Goal: Find specific page/section: Find specific page/section

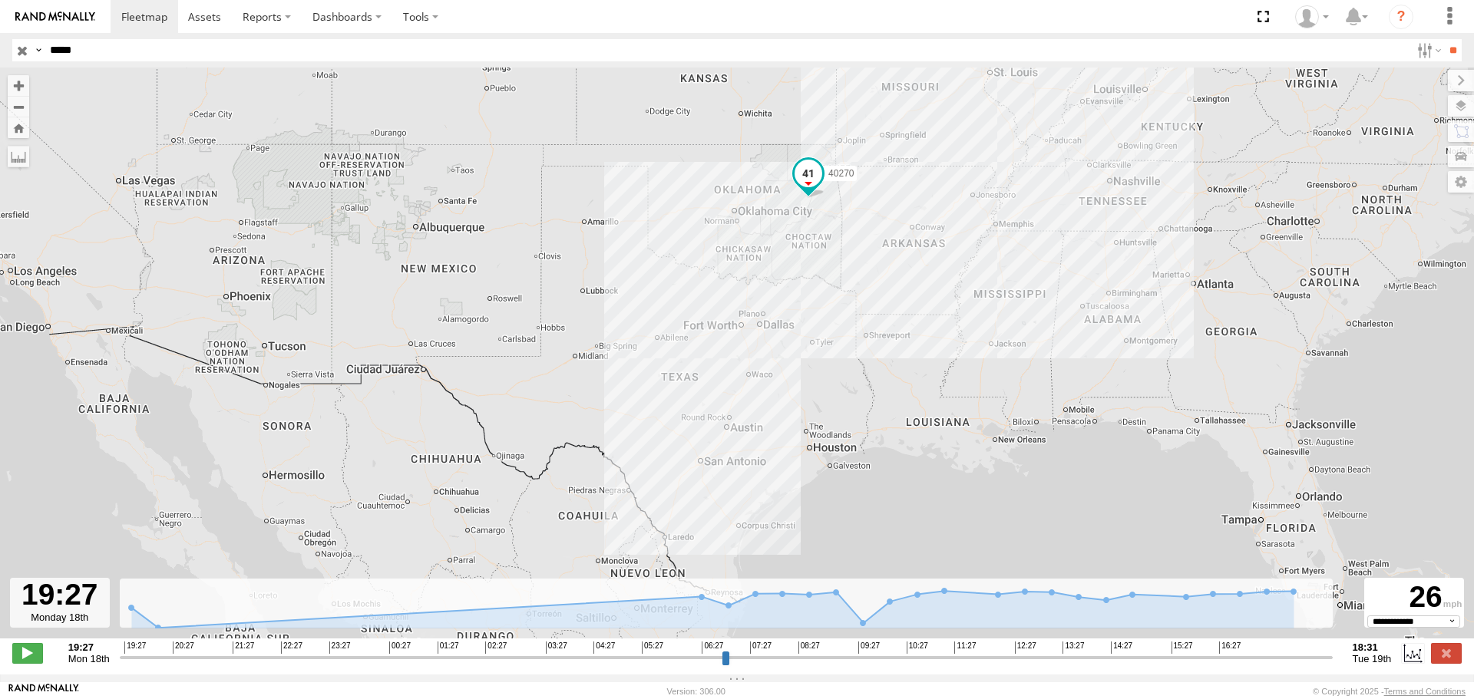
select select "**********"
click at [246, 52] on input "*****" at bounding box center [727, 50] width 1366 height 22
type input "*"
type input "*****"
click at [1444, 39] on input "**" at bounding box center [1453, 50] width 18 height 22
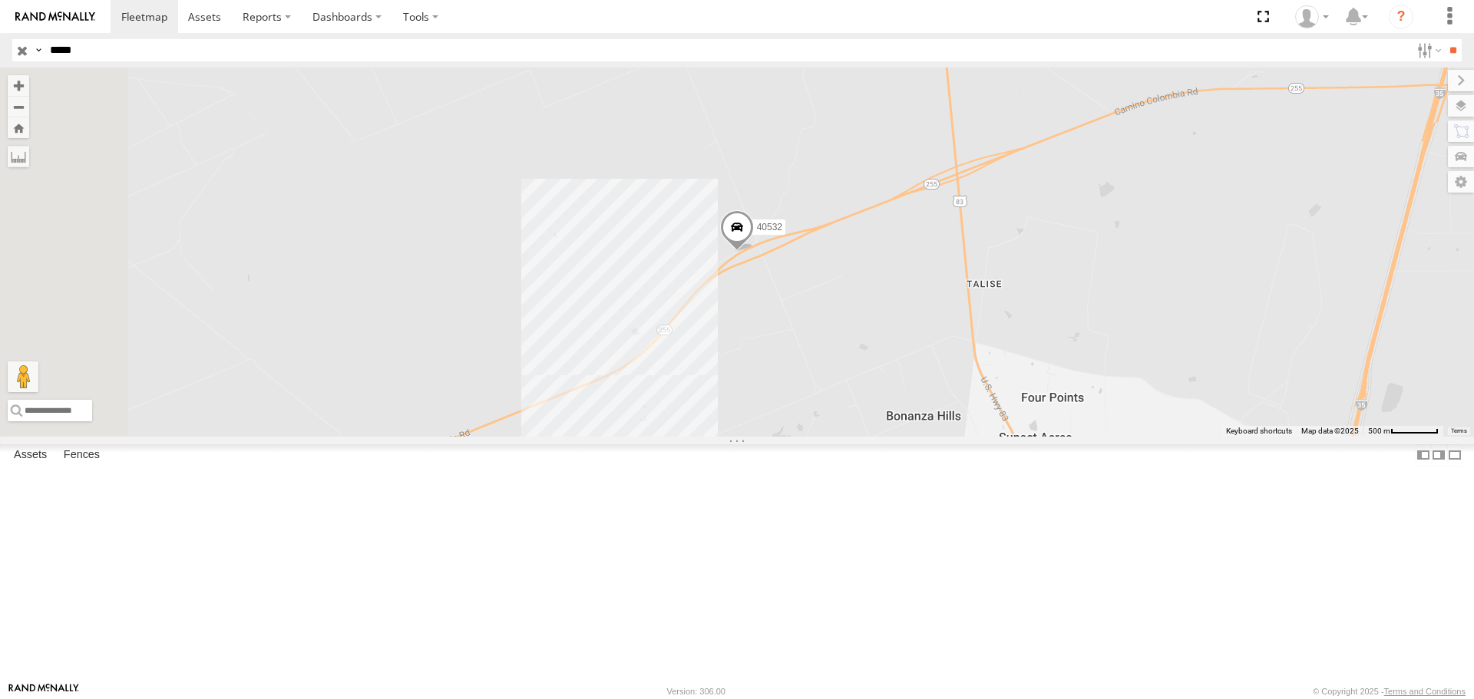
click at [754, 252] on span at bounding box center [737, 230] width 34 height 41
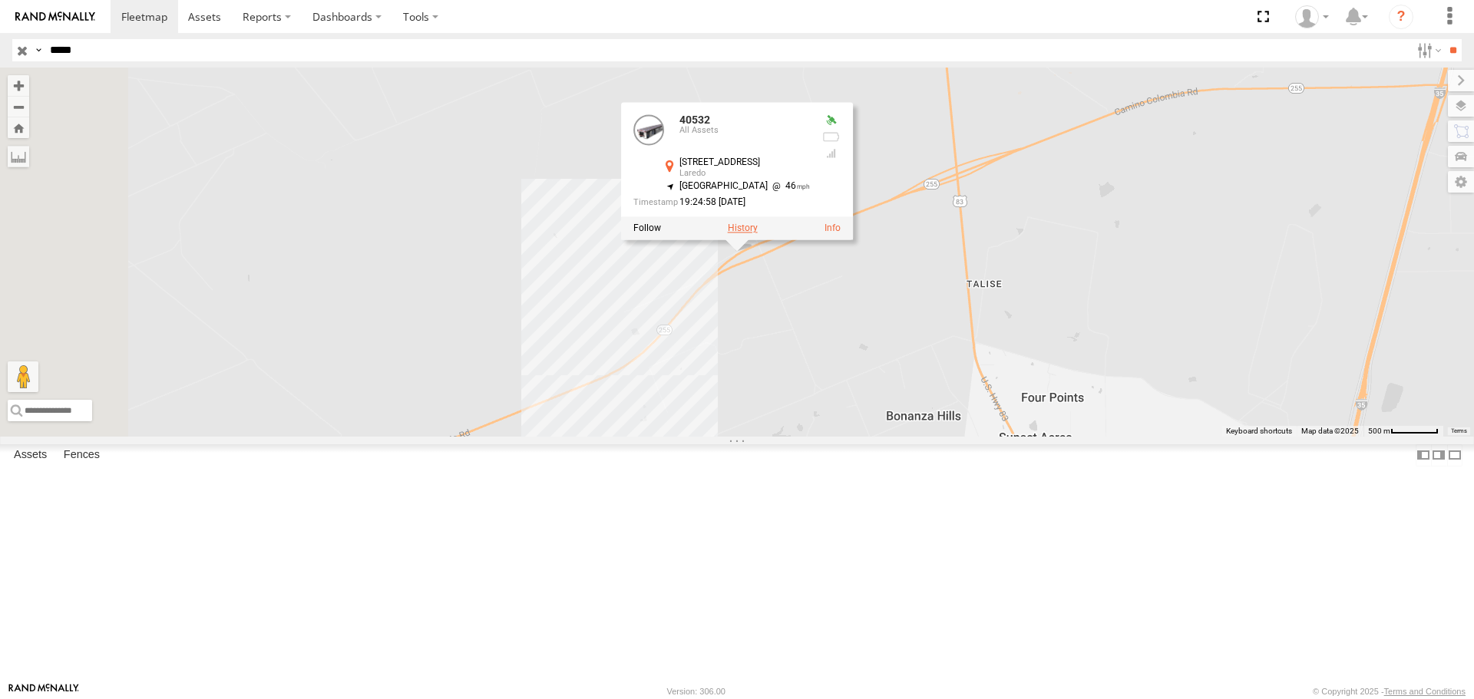
click at [758, 234] on label at bounding box center [743, 228] width 30 height 11
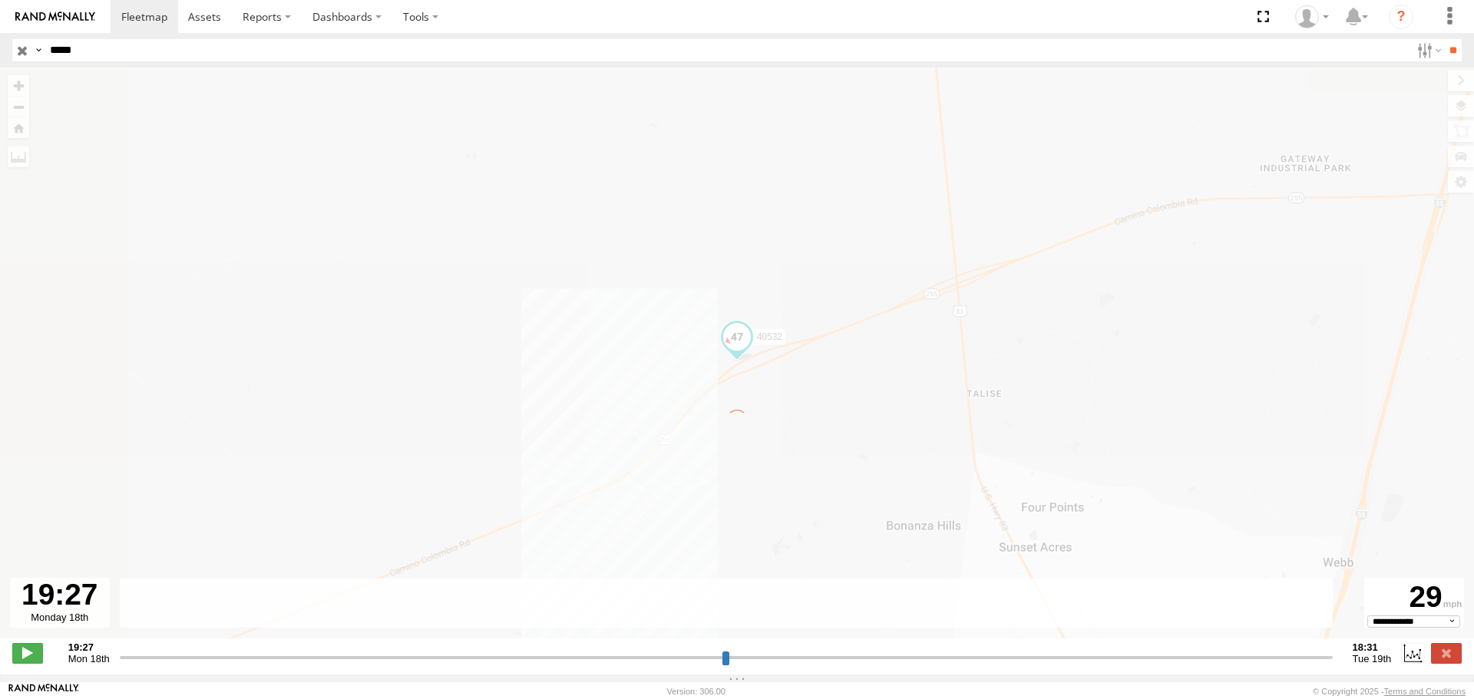
type input "**********"
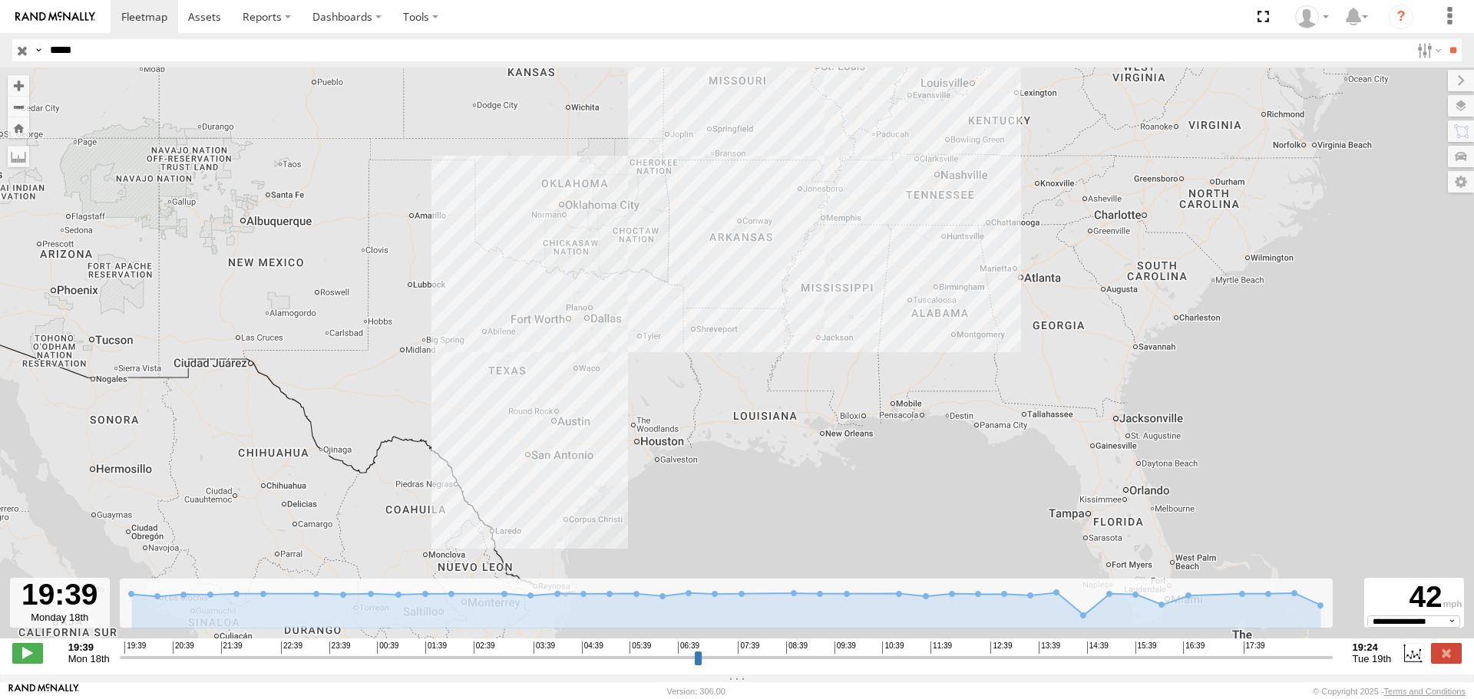
drag, startPoint x: 593, startPoint y: 512, endPoint x: 596, endPoint y: 378, distance: 133.6
click at [596, 378] on div "40532" at bounding box center [737, 361] width 1474 height 587
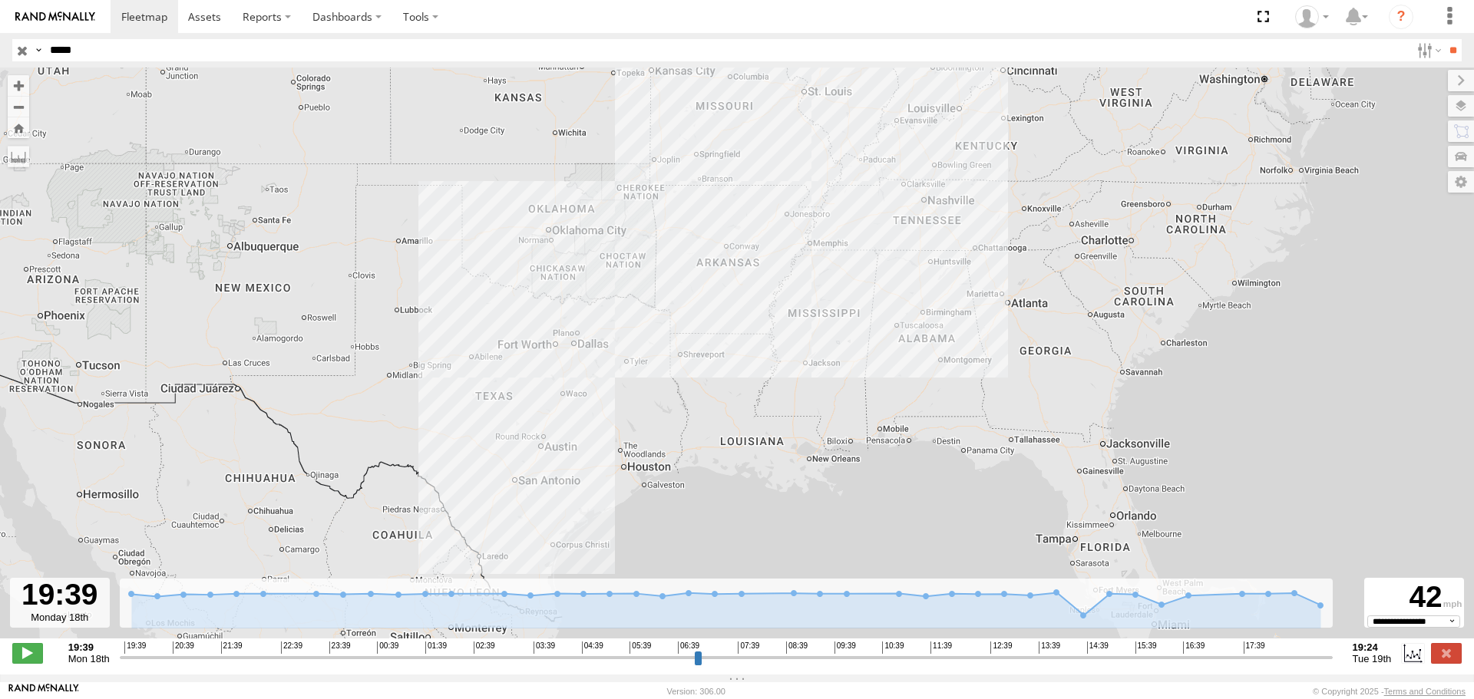
drag, startPoint x: 815, startPoint y: 391, endPoint x: 801, endPoint y: 476, distance: 86.3
click at [801, 476] on div "40532" at bounding box center [737, 361] width 1474 height 587
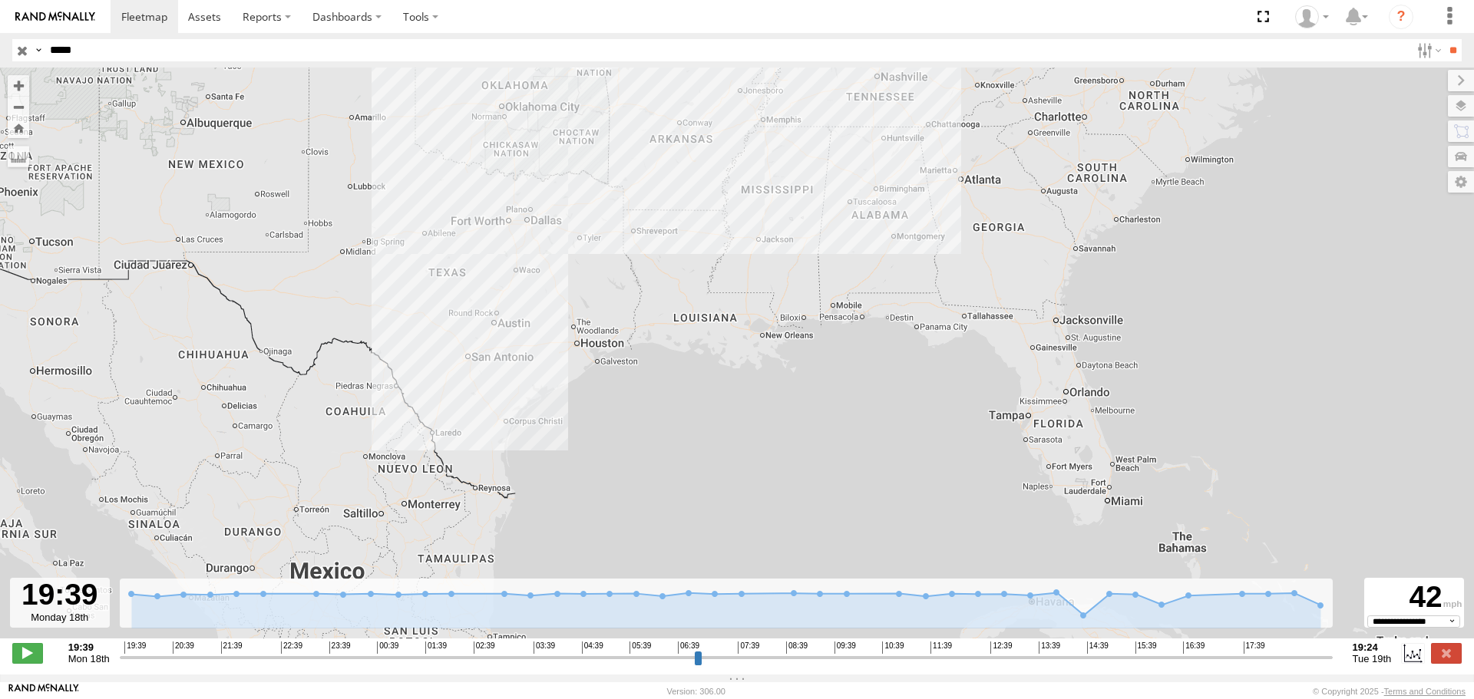
drag, startPoint x: 793, startPoint y: 424, endPoint x: 745, endPoint y: 280, distance: 151.5
click at [745, 280] on div "40532" at bounding box center [737, 361] width 1474 height 587
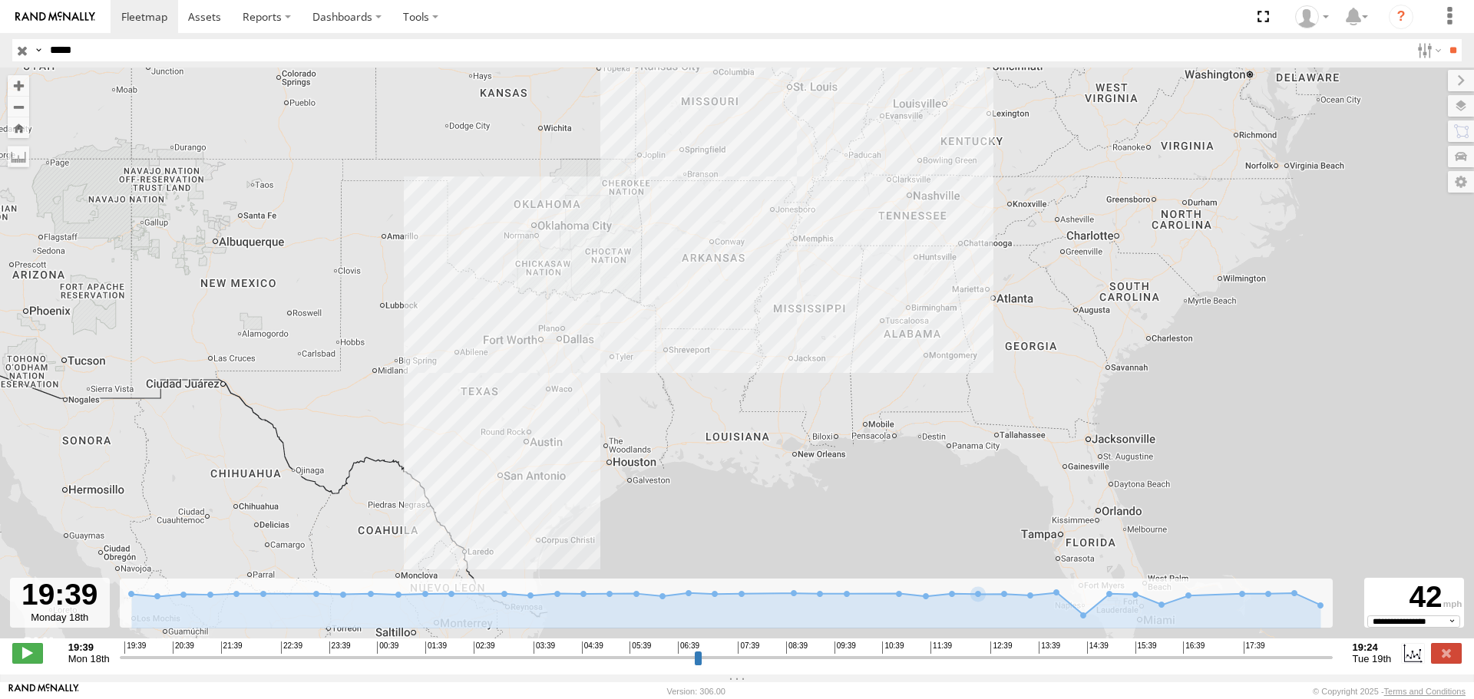
drag, startPoint x: 606, startPoint y: 345, endPoint x: 619, endPoint y: 513, distance: 168.6
click at [619, 513] on div "40532" at bounding box center [737, 361] width 1474 height 587
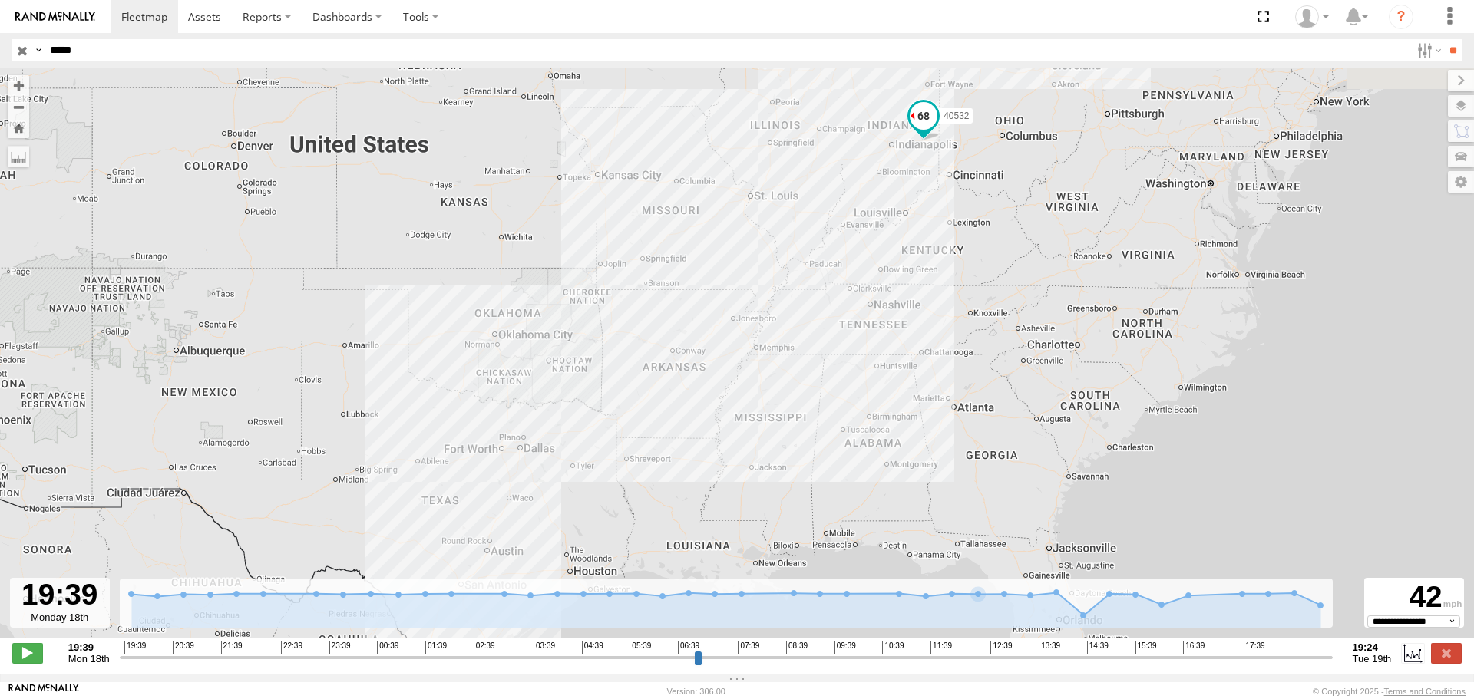
drag, startPoint x: 919, startPoint y: 312, endPoint x: 1030, endPoint y: 405, distance: 145.0
click at [1028, 424] on div "40532" at bounding box center [737, 361] width 1474 height 587
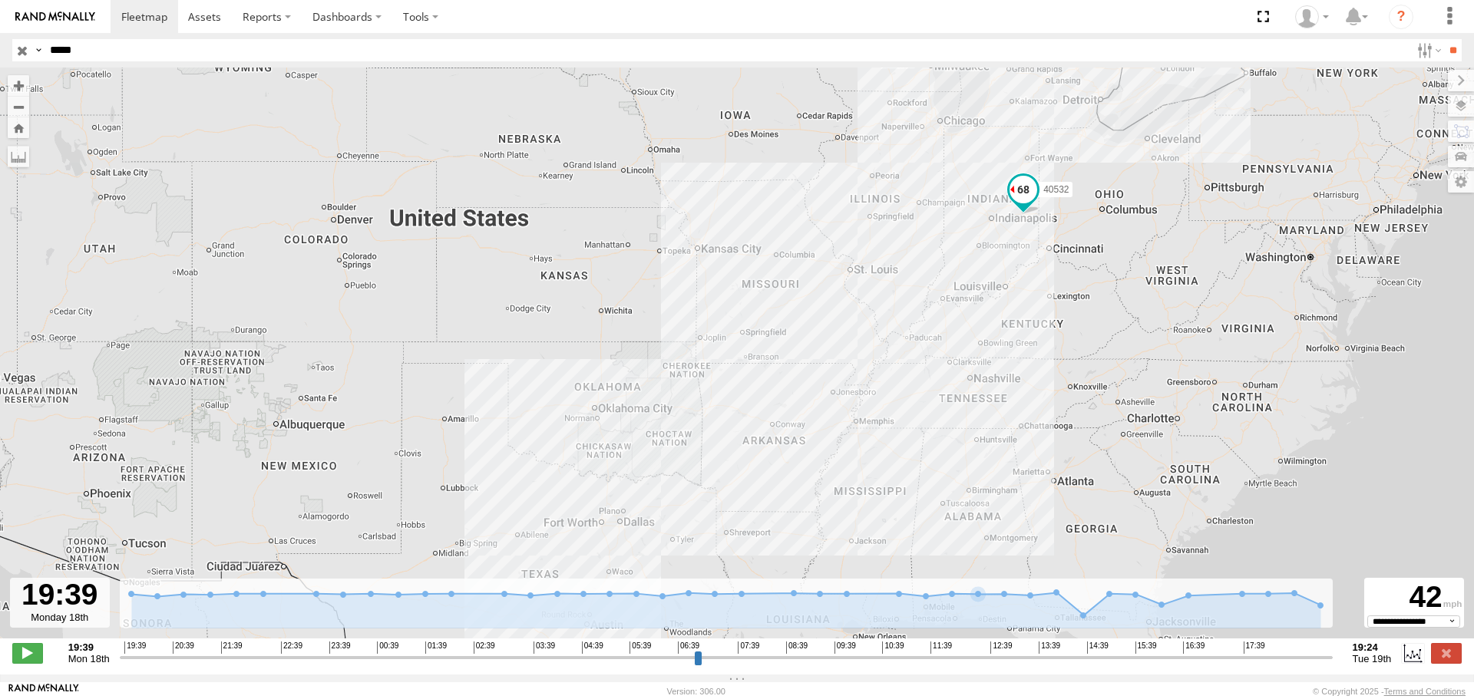
drag, startPoint x: 263, startPoint y: 54, endPoint x: 42, endPoint y: 55, distance: 221.1
click at [42, 55] on div "Search Query Asset ID Asset Label Registration Manufacturer Model VIN Job ID Dr…" at bounding box center [727, 50] width 1431 height 22
type input "*****"
click at [1444, 39] on input "**" at bounding box center [1453, 50] width 18 height 22
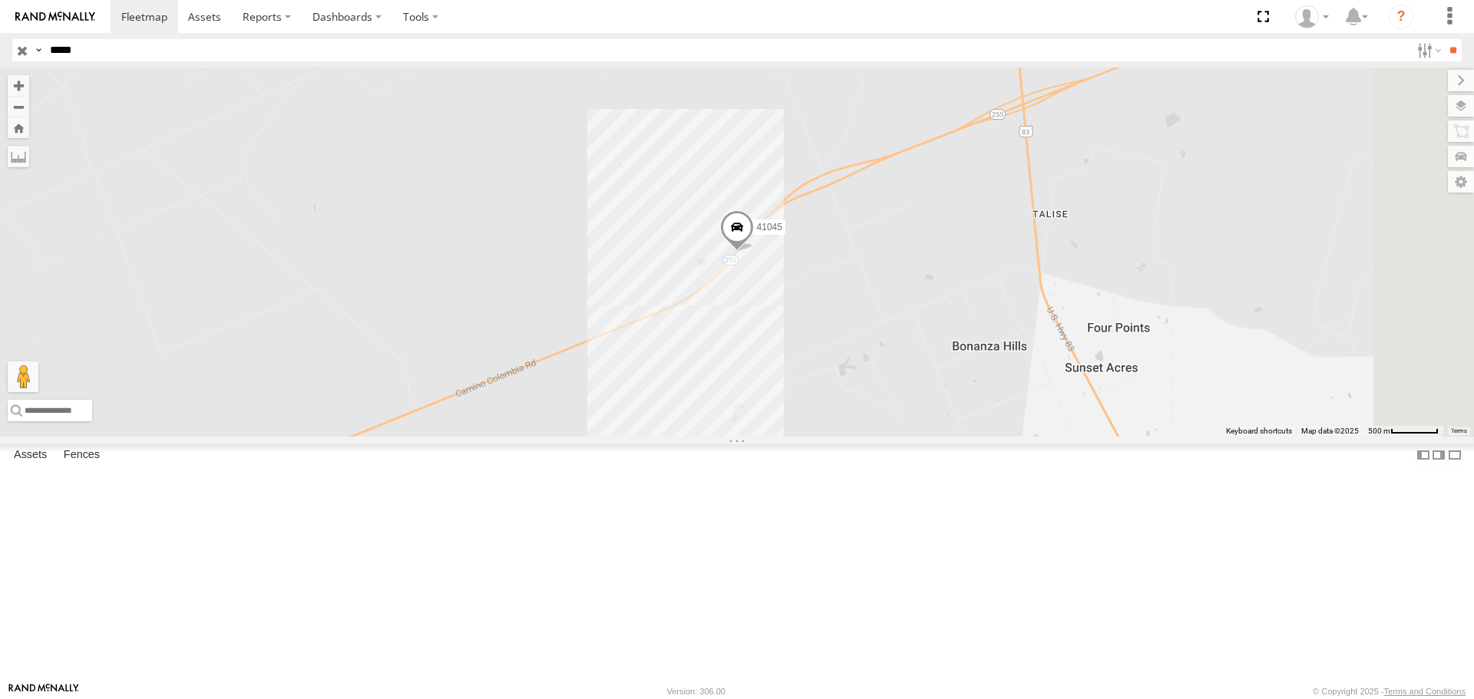
click at [754, 253] on span at bounding box center [737, 231] width 34 height 41
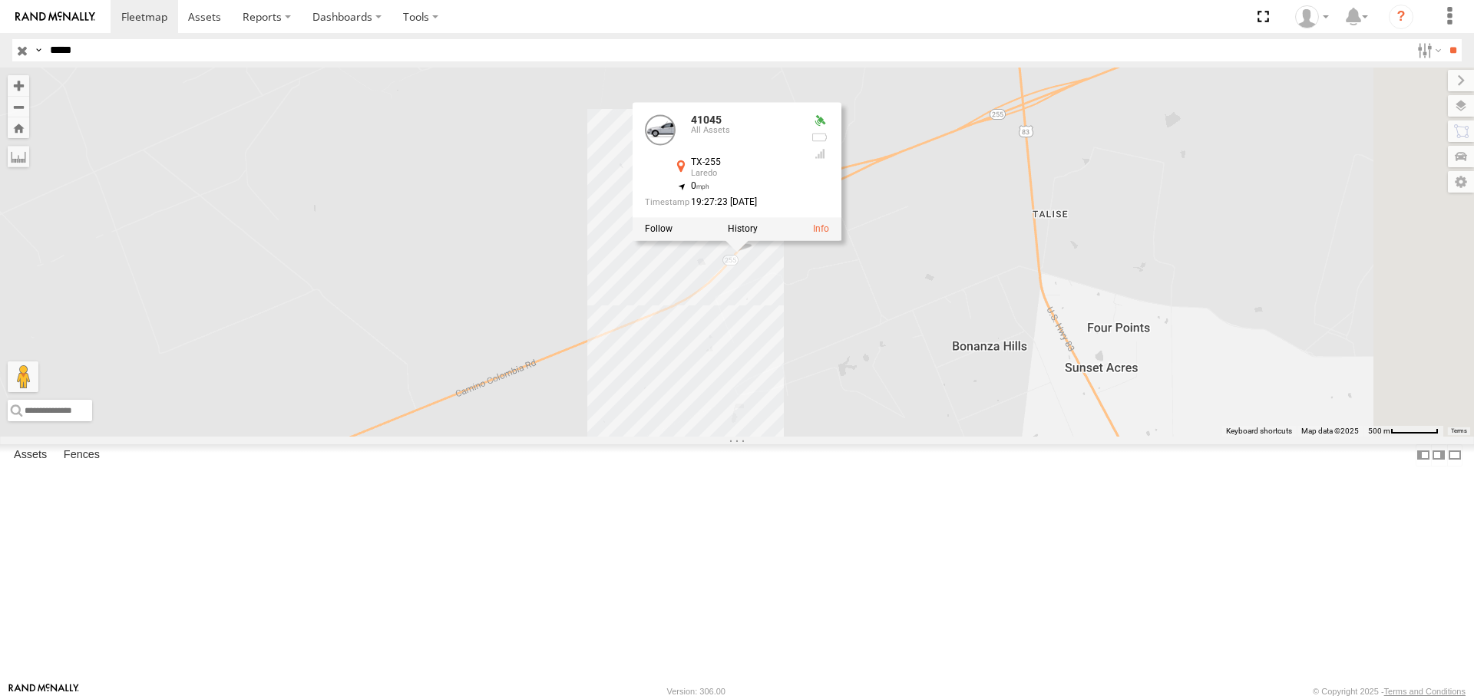
click at [841, 241] on div at bounding box center [736, 229] width 209 height 23
click at [758, 235] on label at bounding box center [743, 229] width 30 height 11
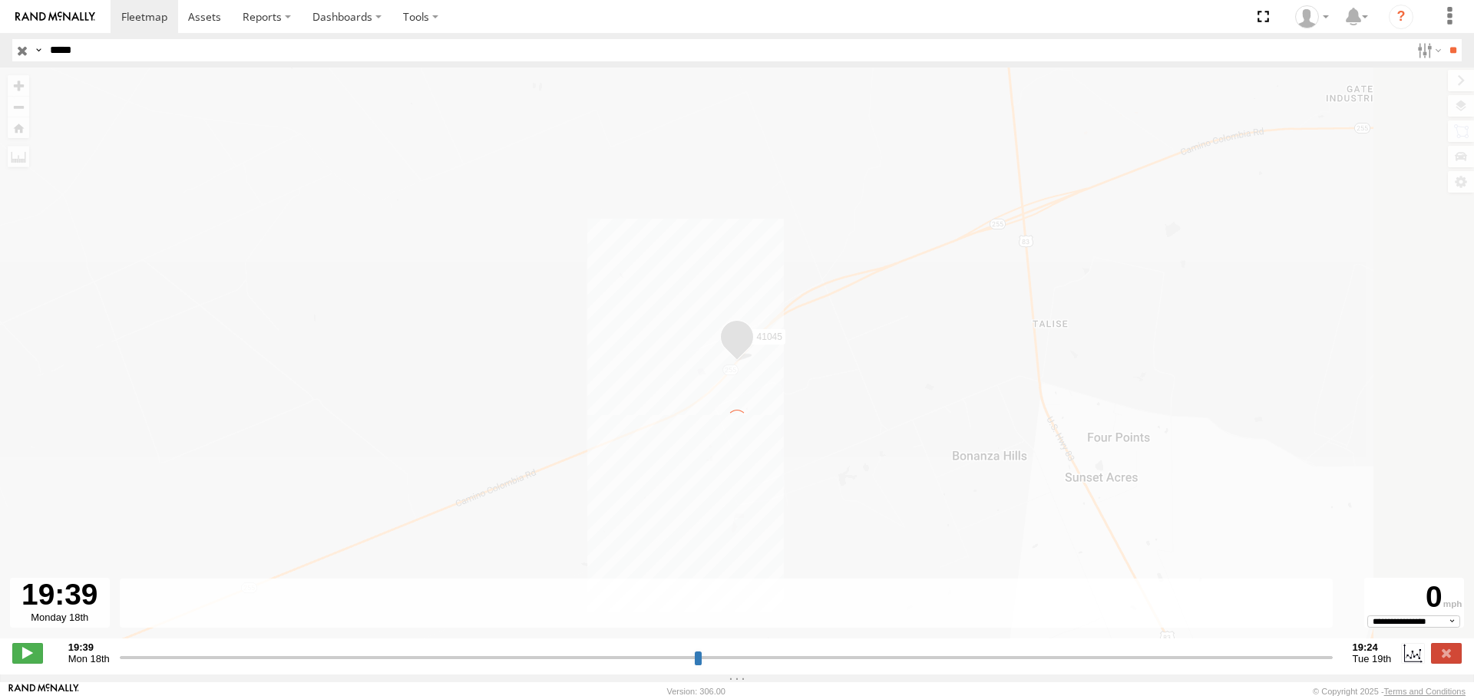
type input "**********"
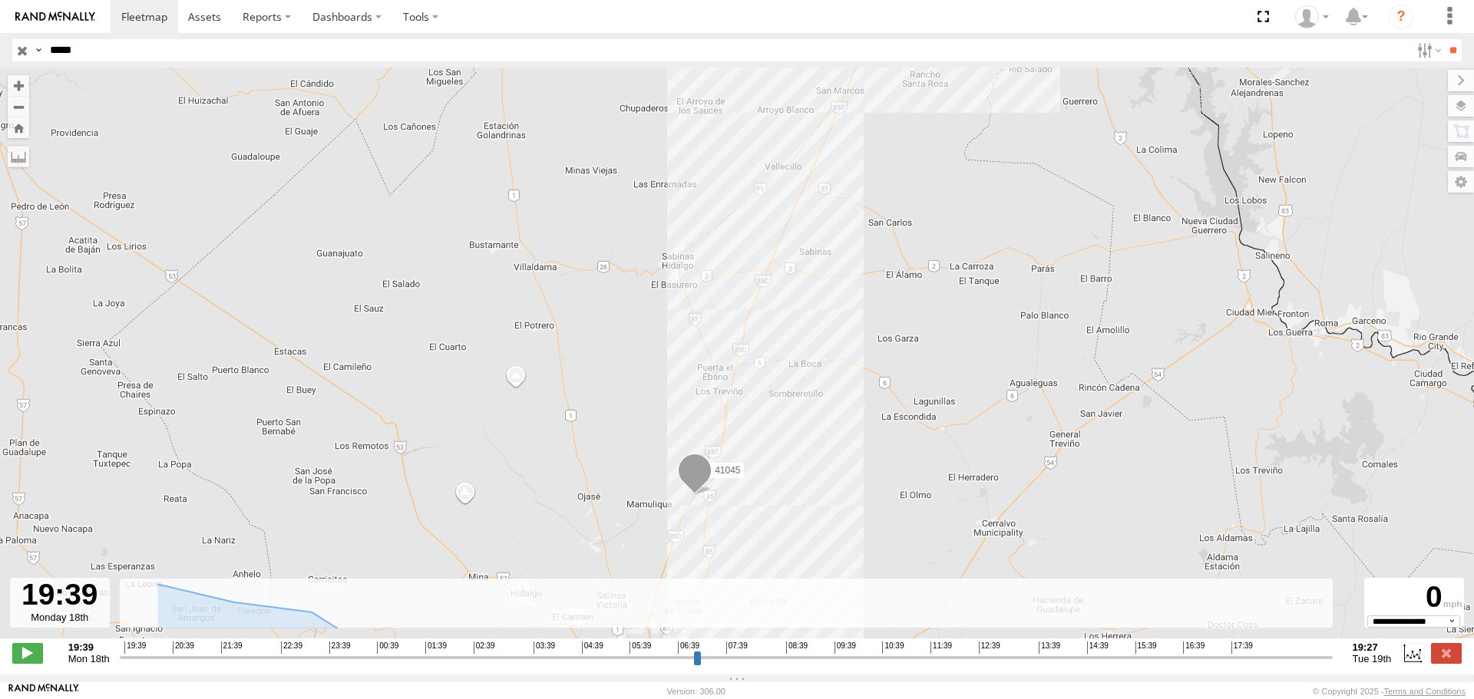
drag, startPoint x: 851, startPoint y: 486, endPoint x: 856, endPoint y: 364, distance: 122.1
click at [856, 364] on div "41045" at bounding box center [737, 361] width 1474 height 587
click at [703, 481] on span at bounding box center [695, 474] width 34 height 41
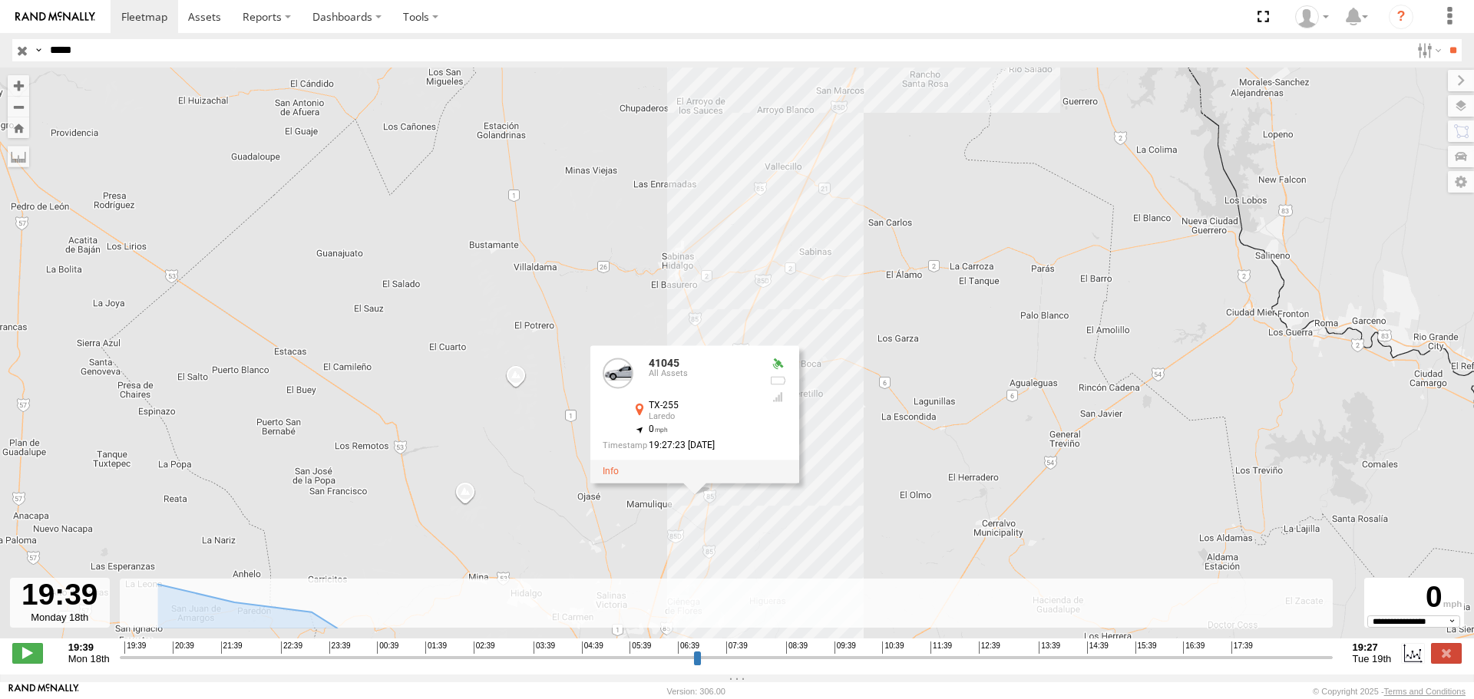
click at [883, 454] on div "41045 41045 All Assets [GEOGRAPHIC_DATA]-255 Laredo 26.13335 , -100.1457 0 19:2…" at bounding box center [737, 361] width 1474 height 587
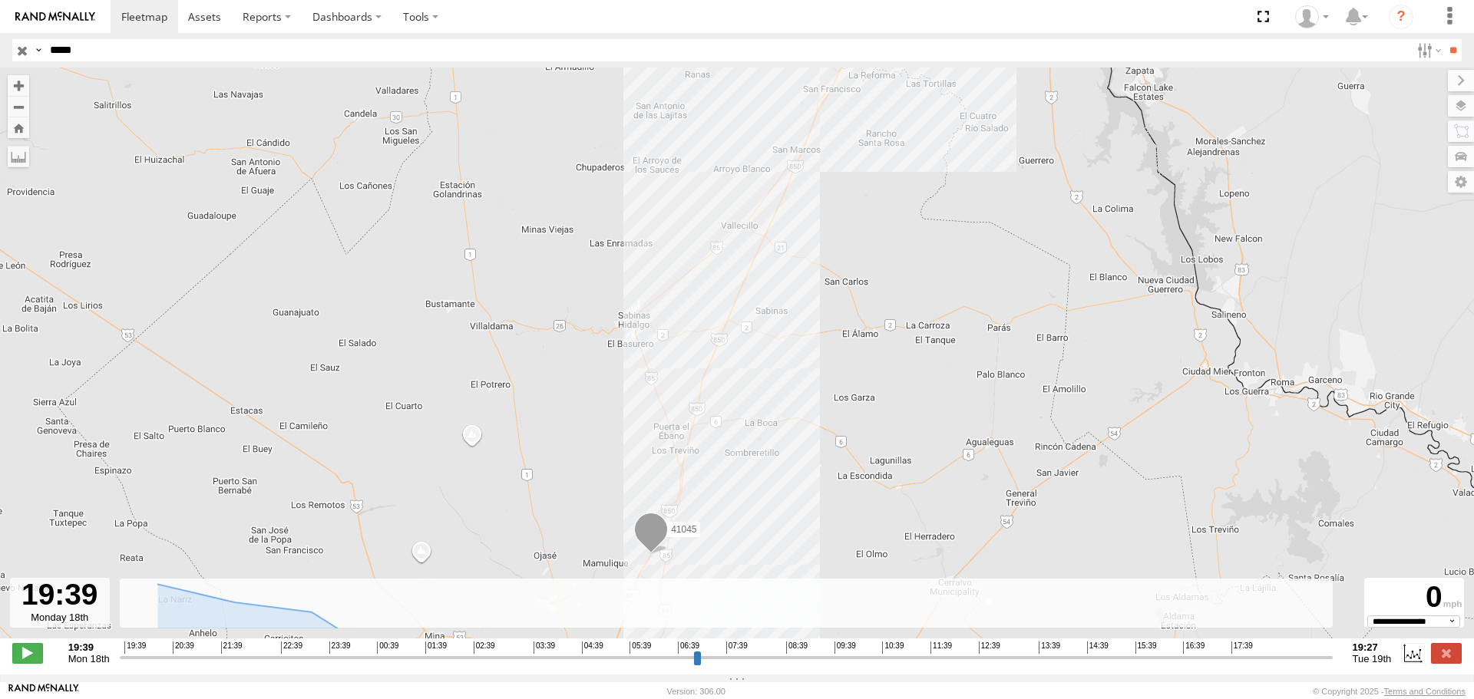
drag, startPoint x: 817, startPoint y: 421, endPoint x: 731, endPoint y: 553, distance: 158.6
click at [731, 553] on div "41045" at bounding box center [737, 361] width 1474 height 587
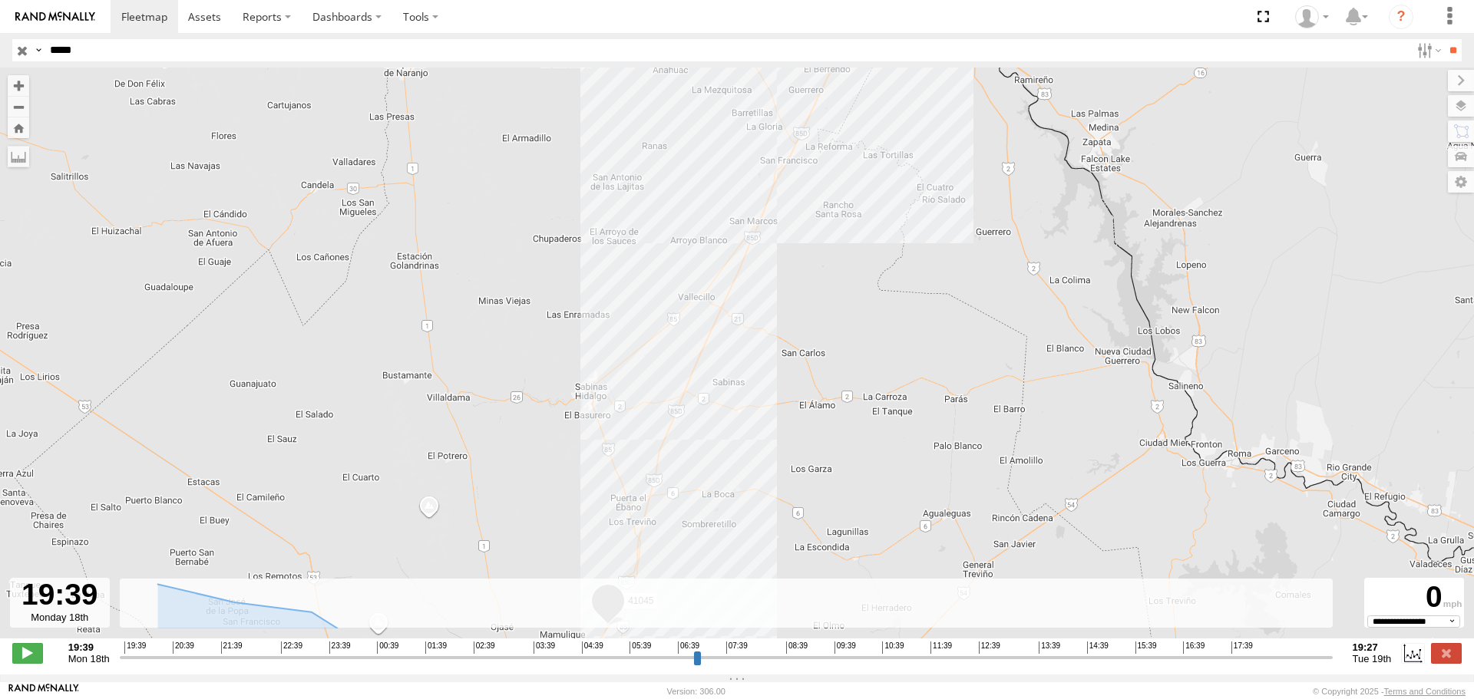
drag, startPoint x: 820, startPoint y: 283, endPoint x: 771, endPoint y: 449, distance: 172.7
click at [758, 530] on div "41045" at bounding box center [737, 361] width 1474 height 587
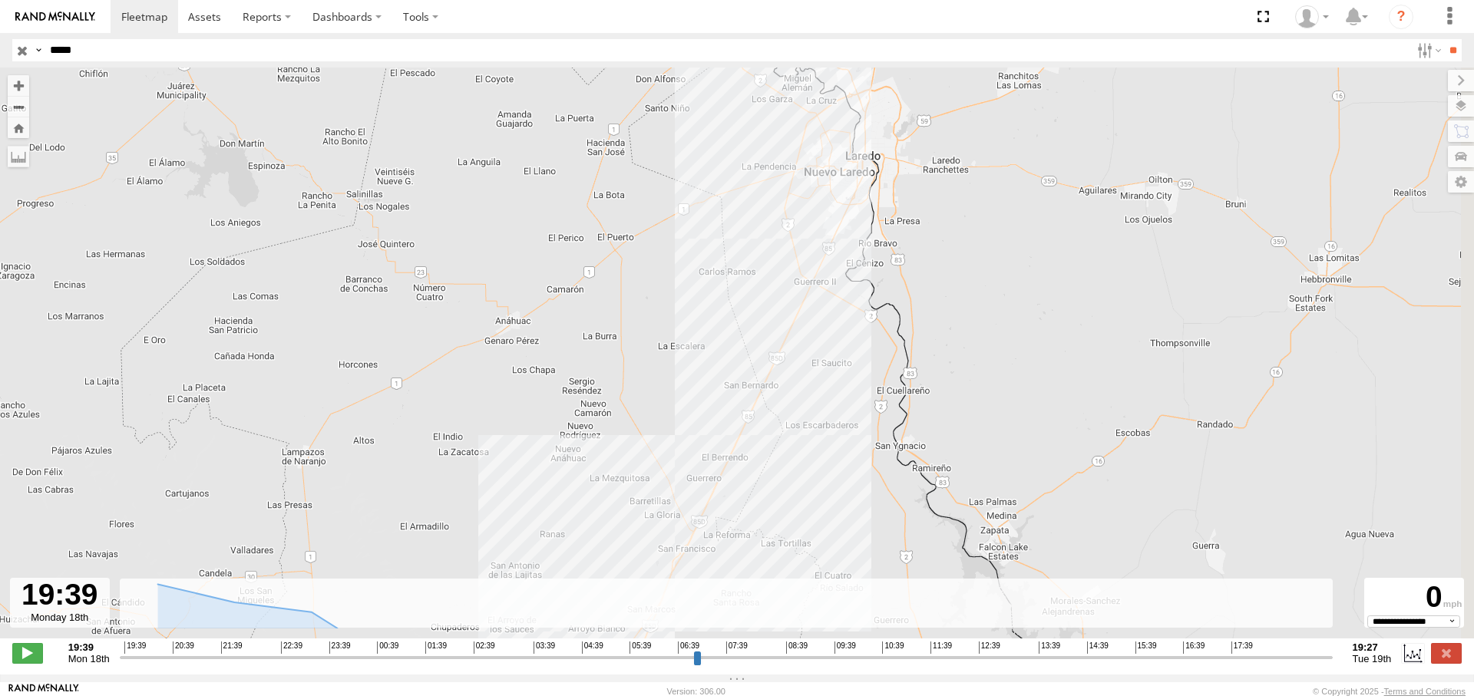
drag, startPoint x: 824, startPoint y: 403, endPoint x: 810, endPoint y: 299, distance: 104.5
click at [778, 572] on div "41045" at bounding box center [737, 361] width 1474 height 587
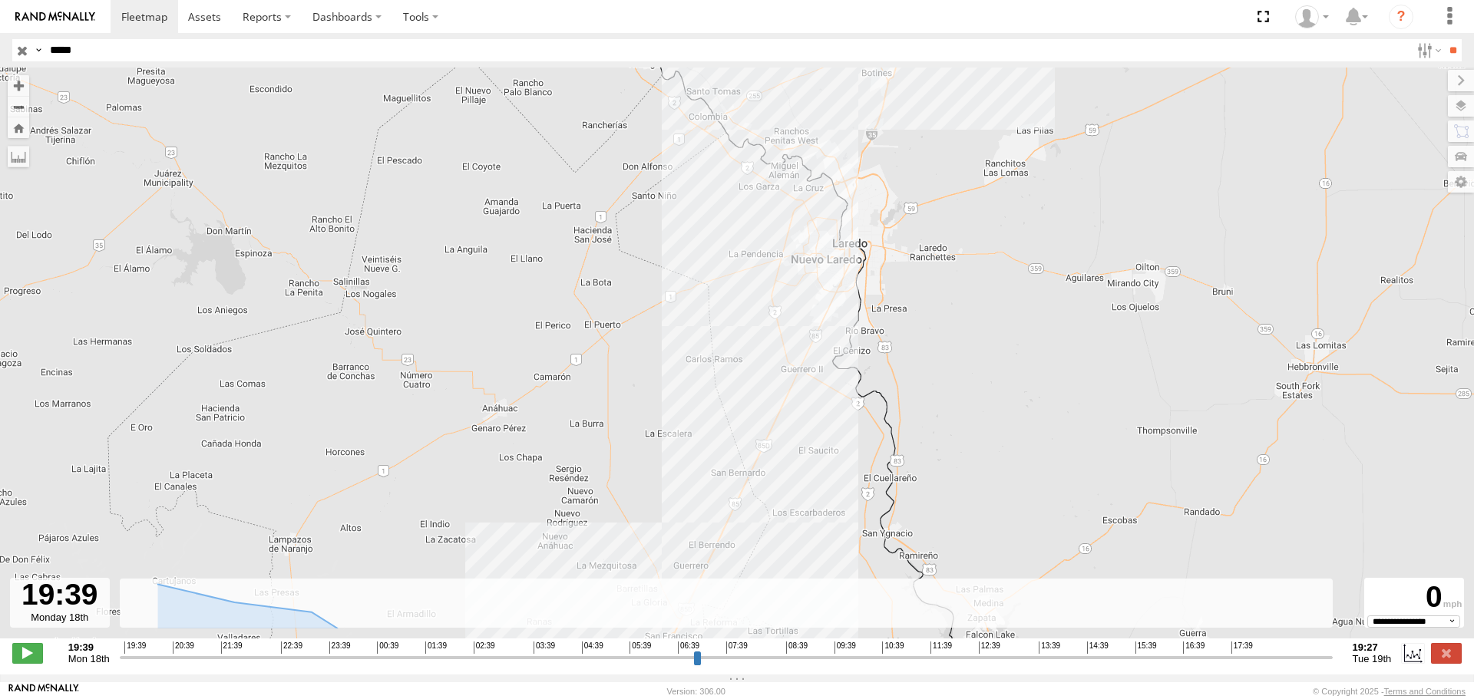
drag, startPoint x: 810, startPoint y: 299, endPoint x: 783, endPoint y: 499, distance: 201.4
click at [782, 508] on div "41045" at bounding box center [737, 361] width 1474 height 587
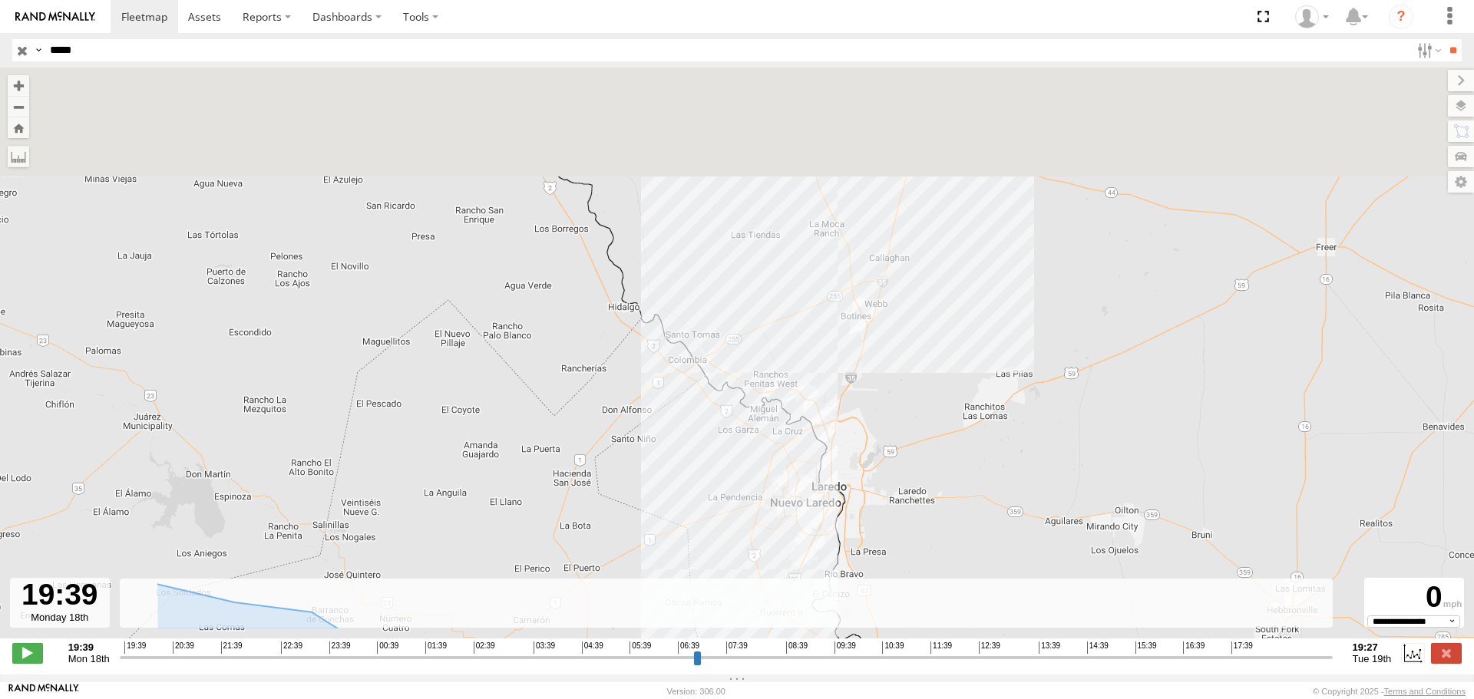
drag, startPoint x: 828, startPoint y: 246, endPoint x: 804, endPoint y: 501, distance: 256.8
click at [803, 543] on div "41045" at bounding box center [737, 361] width 1474 height 587
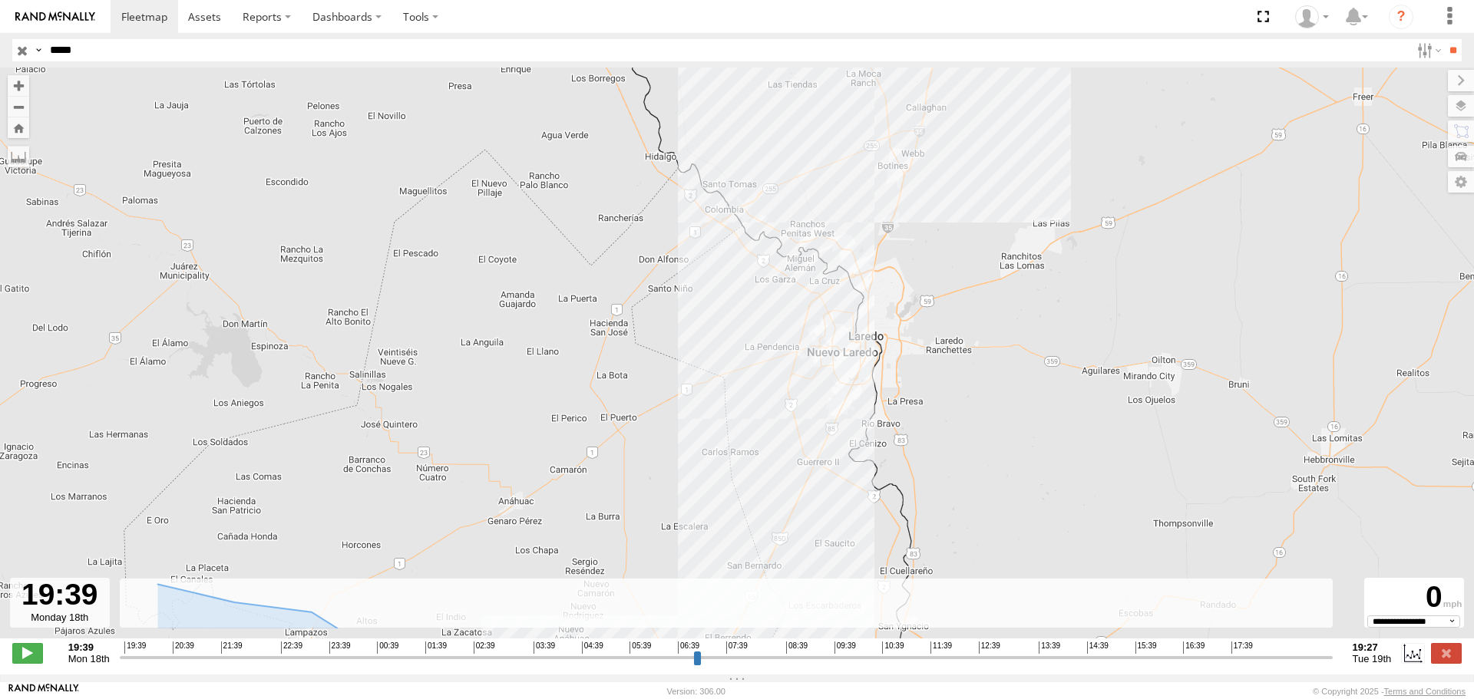
drag, startPoint x: 816, startPoint y: 504, endPoint x: 864, endPoint y: 248, distance: 260.7
click at [864, 250] on div "41045" at bounding box center [737, 361] width 1474 height 587
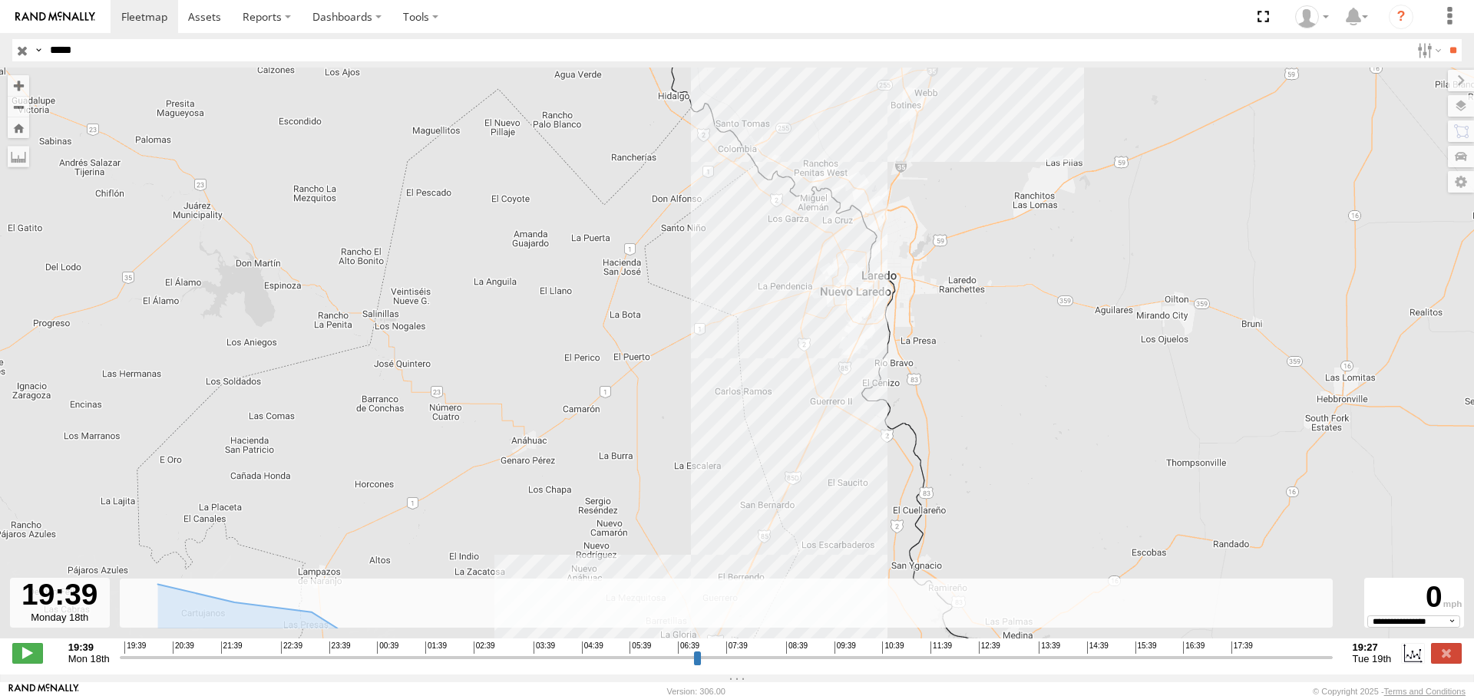
drag, startPoint x: 829, startPoint y: 421, endPoint x: 888, endPoint y: 205, distance: 224.4
click at [887, 206] on div "41045" at bounding box center [737, 361] width 1474 height 587
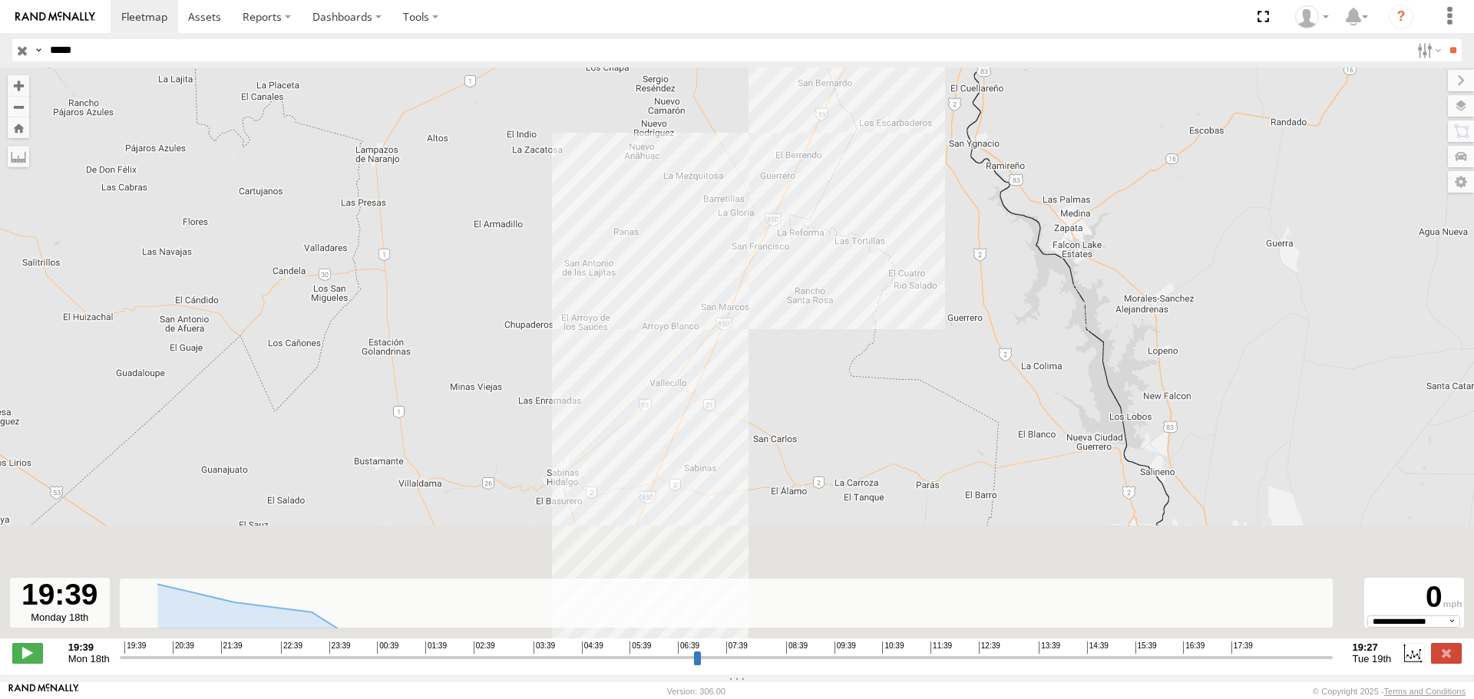
drag, startPoint x: 847, startPoint y: 449, endPoint x: 846, endPoint y: 211, distance: 237.9
click at [846, 211] on div "41045" at bounding box center [737, 361] width 1474 height 587
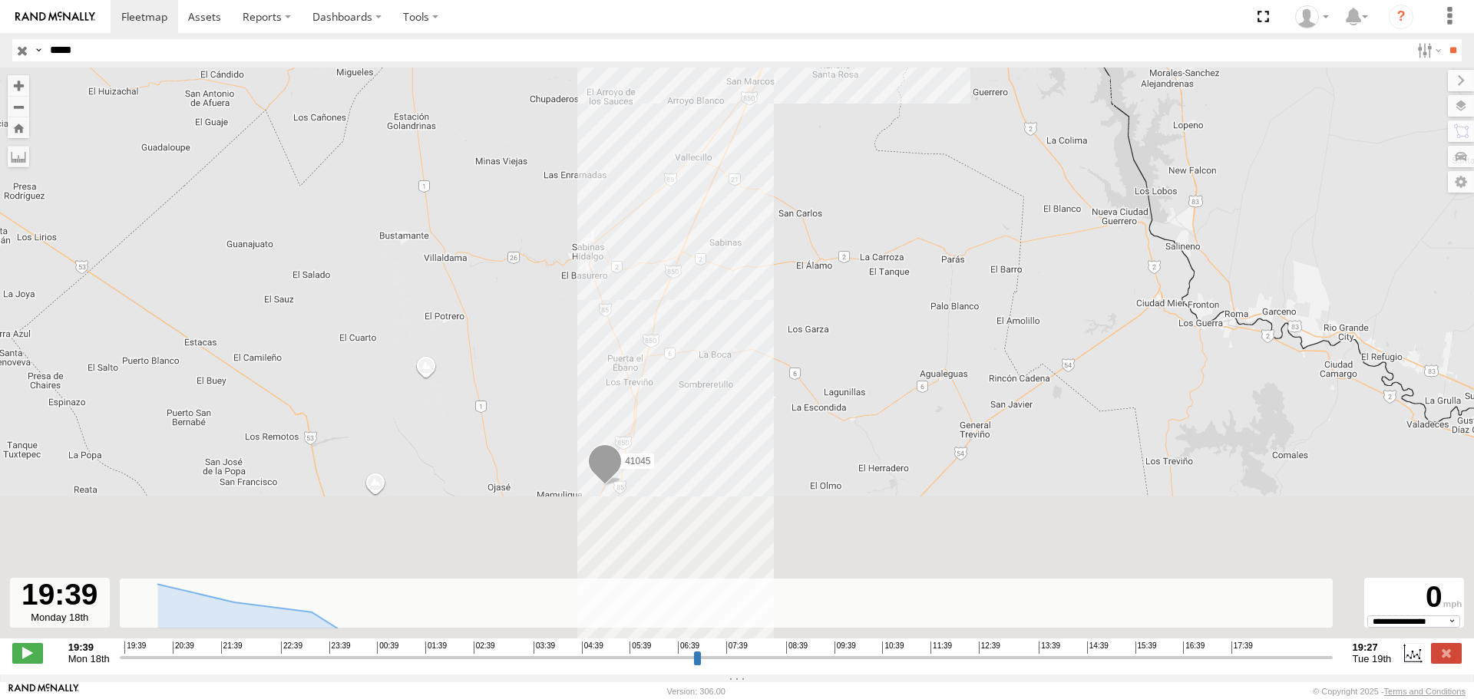
drag, startPoint x: 852, startPoint y: 348, endPoint x: 877, endPoint y: 157, distance: 192.8
click at [877, 157] on div "41045" at bounding box center [737, 361] width 1474 height 587
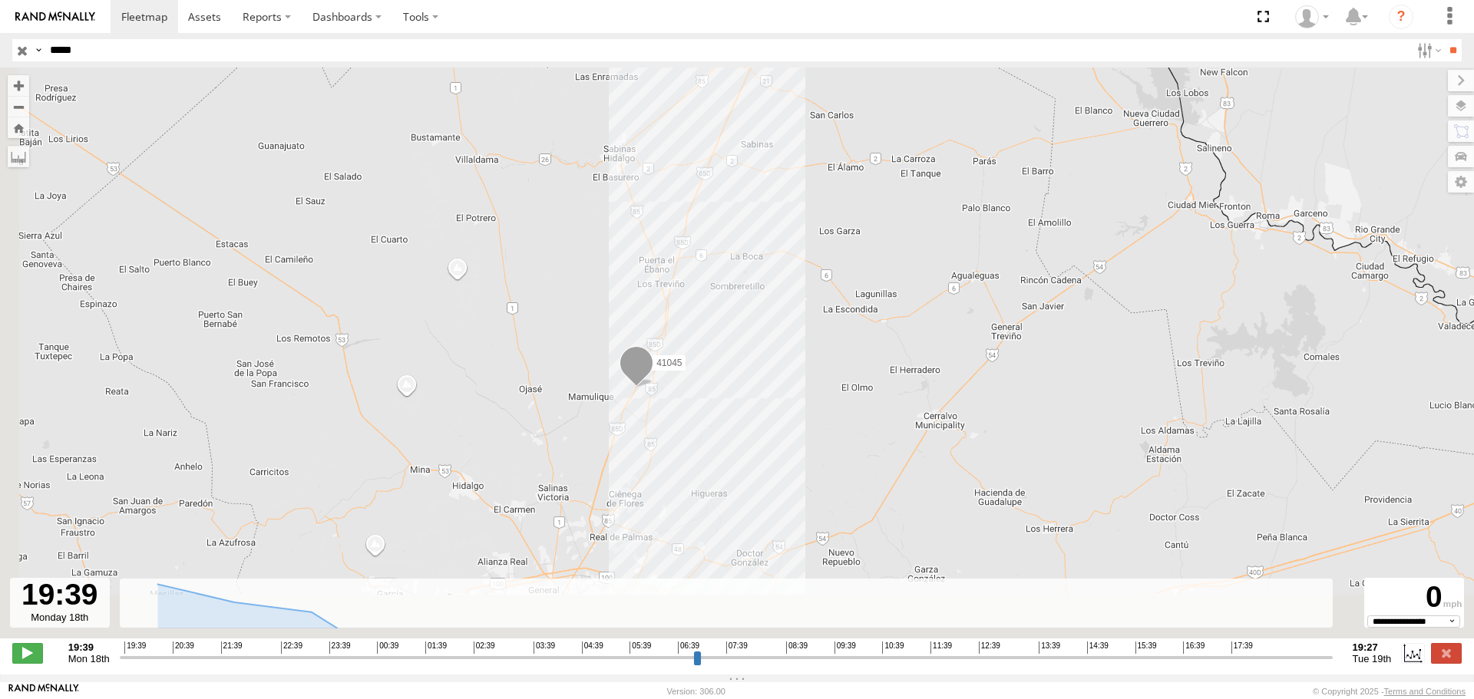
drag, startPoint x: 856, startPoint y: 329, endPoint x: 888, endPoint y: 237, distance: 97.6
click at [888, 237] on div "41045" at bounding box center [737, 361] width 1474 height 587
